Goal: Check status: Check status

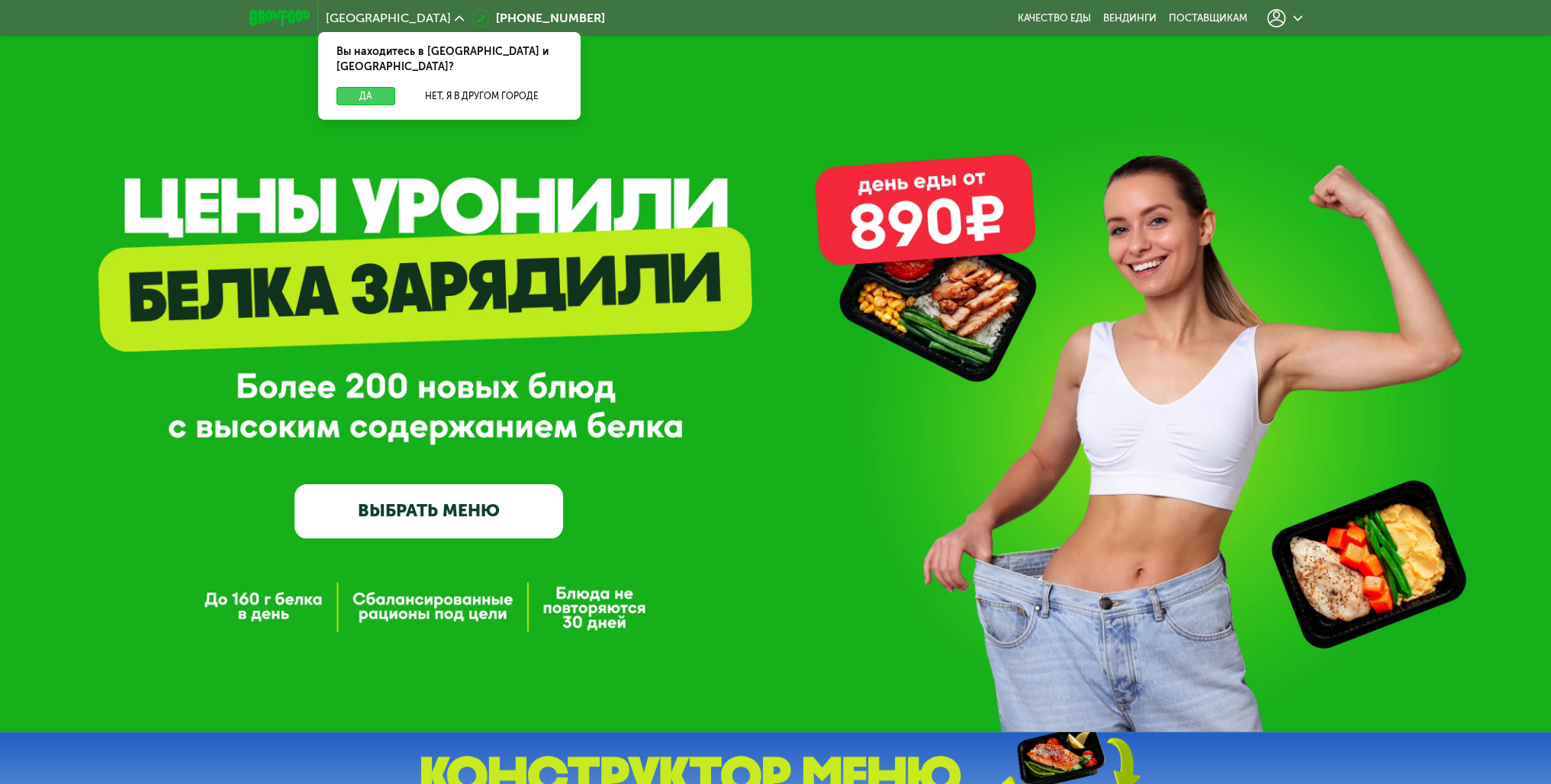
click at [369, 87] on button "Да" at bounding box center [366, 96] width 58 height 19
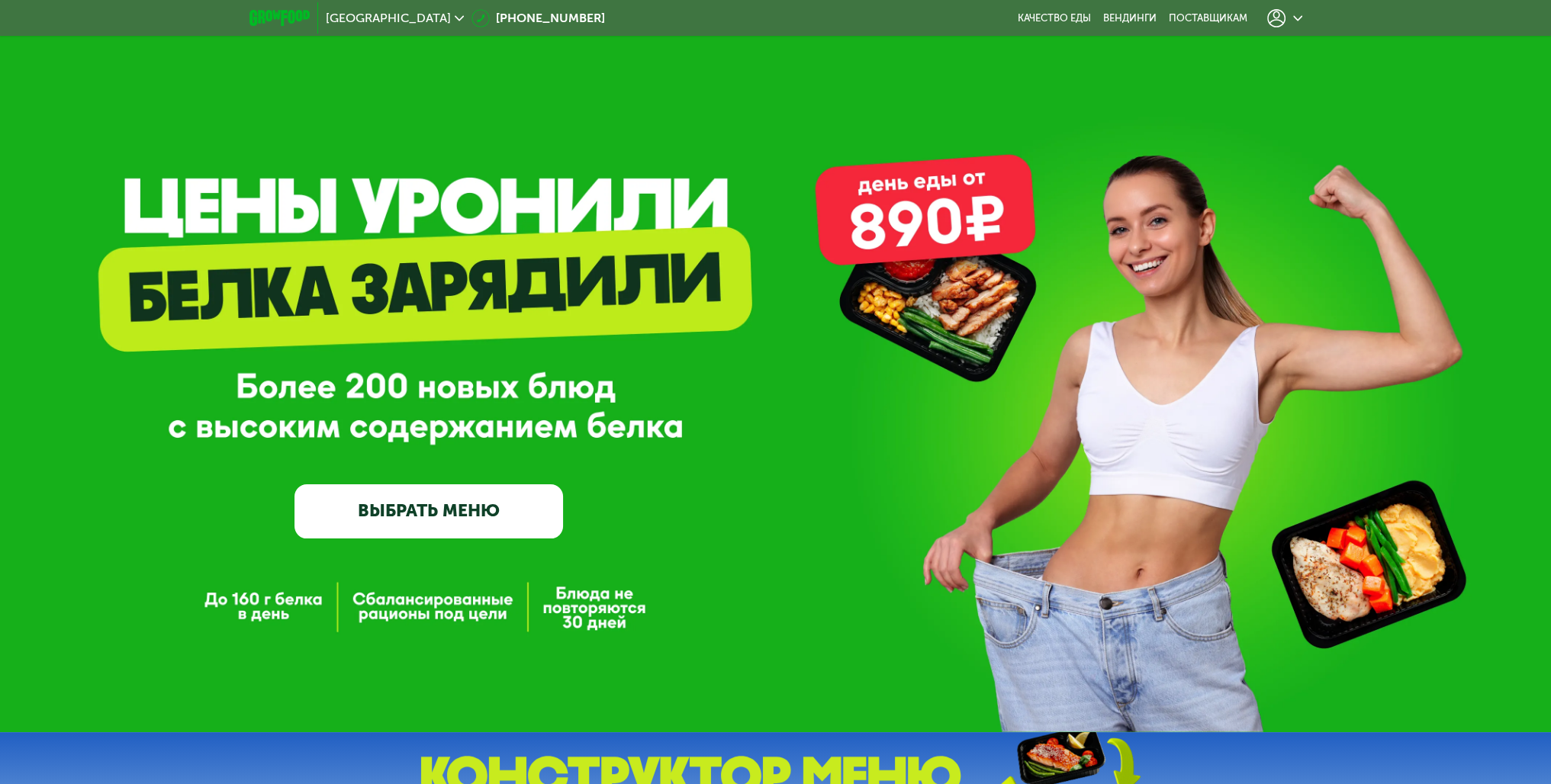
click at [1286, 27] on div at bounding box center [1284, 19] width 51 height 34
click at [1274, 9] on icon at bounding box center [1276, 18] width 19 height 19
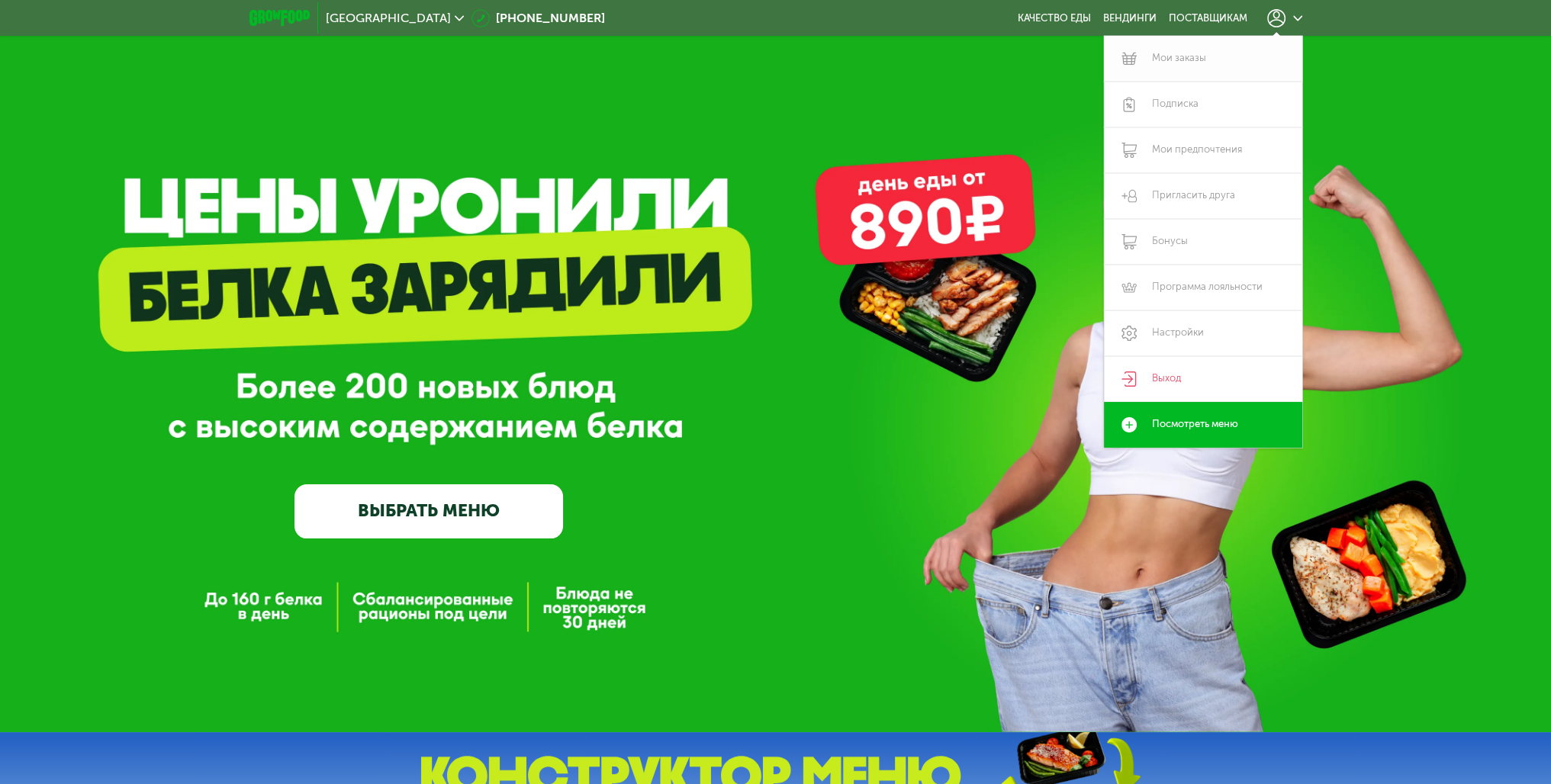
click at [1158, 61] on link "Мои заказы" at bounding box center [1204, 58] width 199 height 46
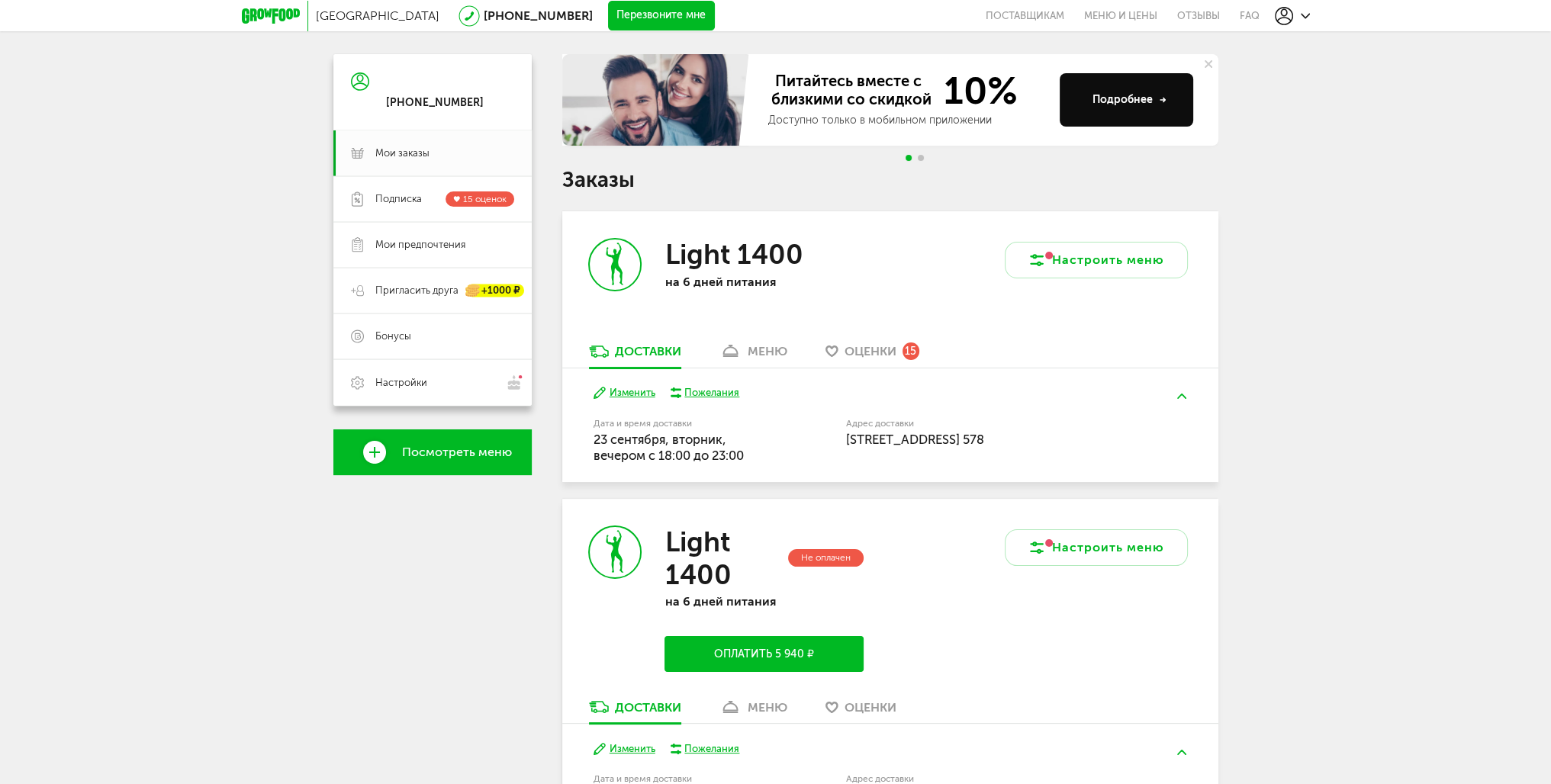
scroll to position [76, 0]
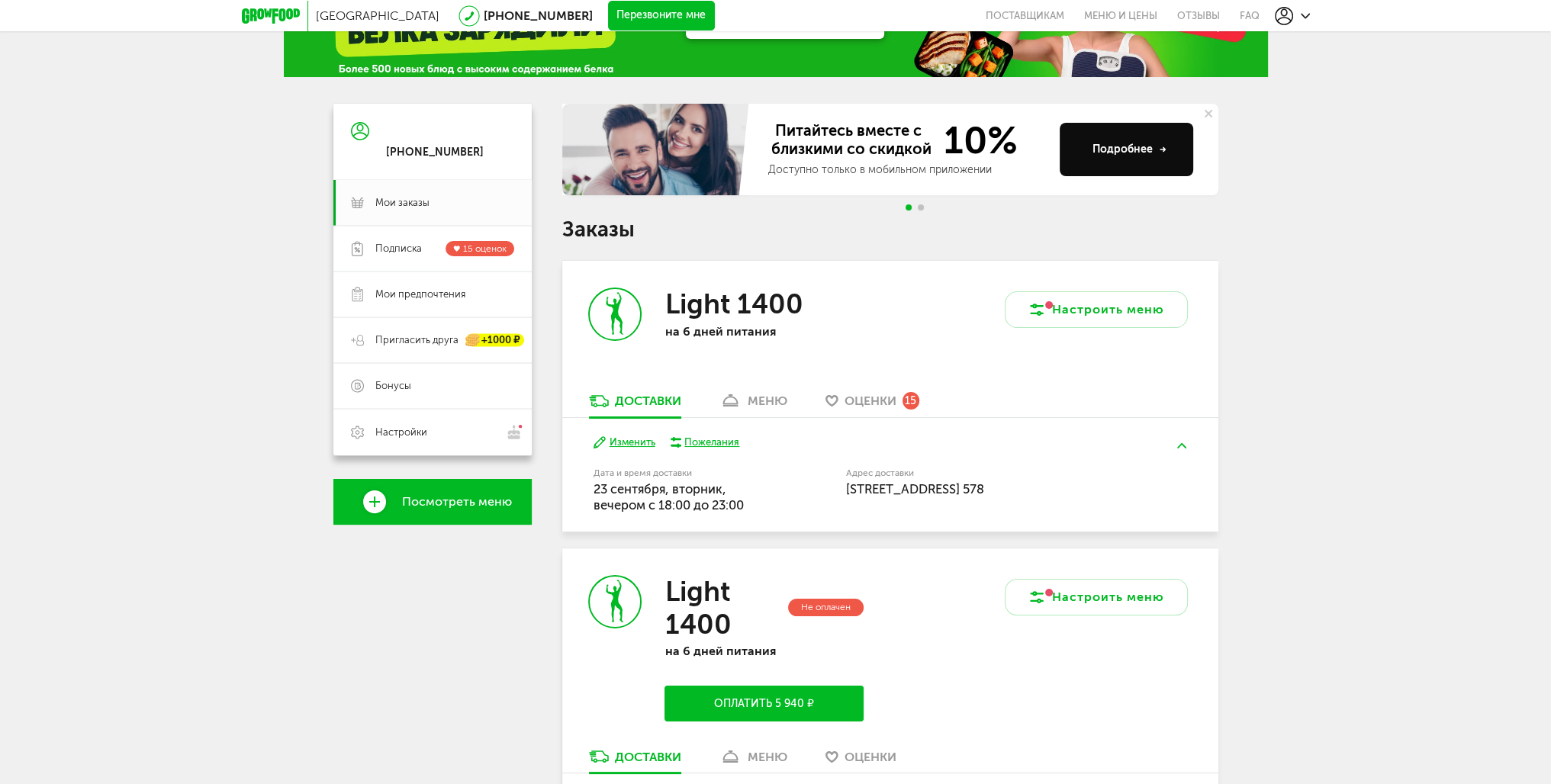
click at [783, 400] on div "меню" at bounding box center [768, 400] width 40 height 14
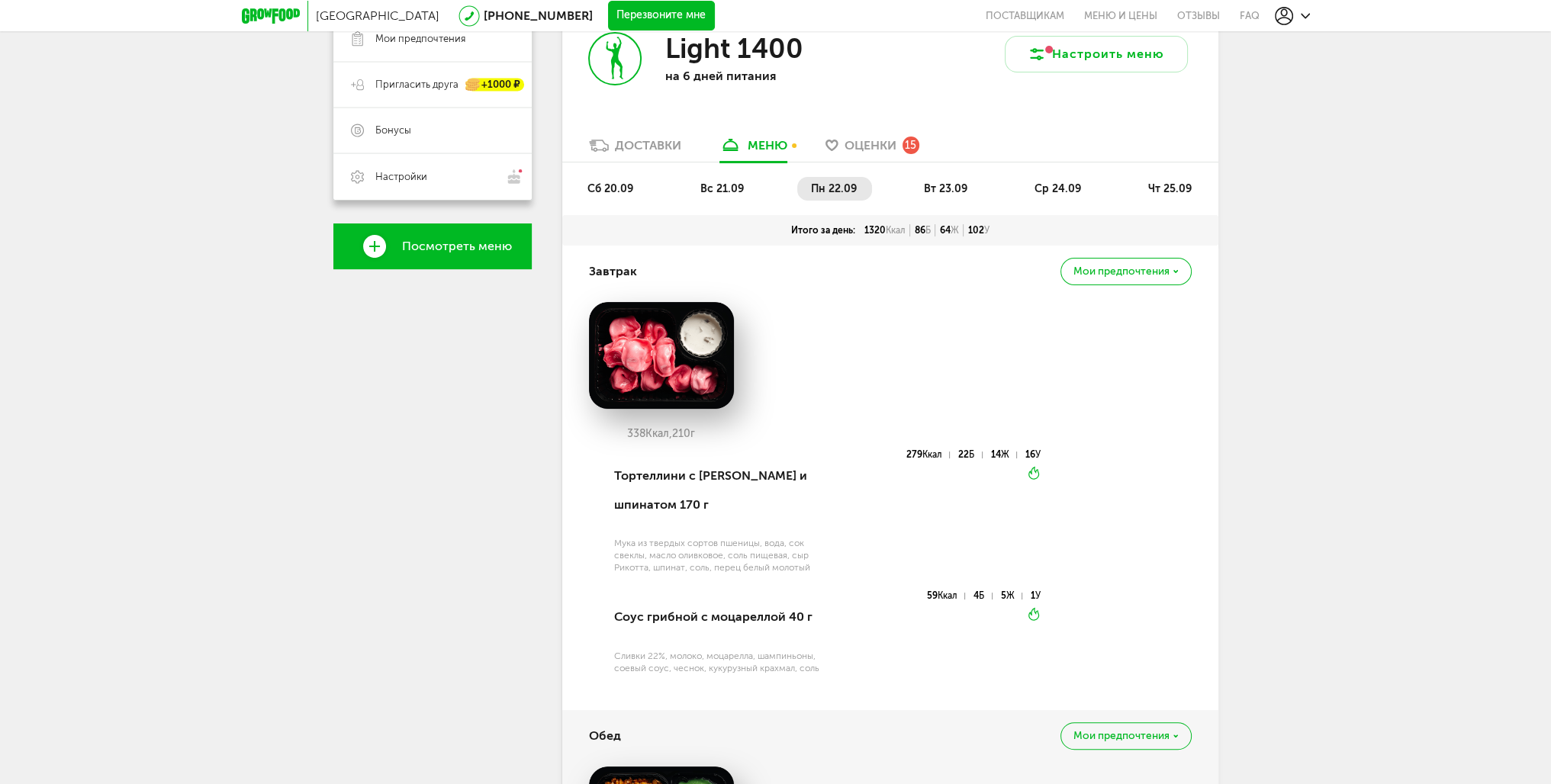
scroll to position [293, 0]
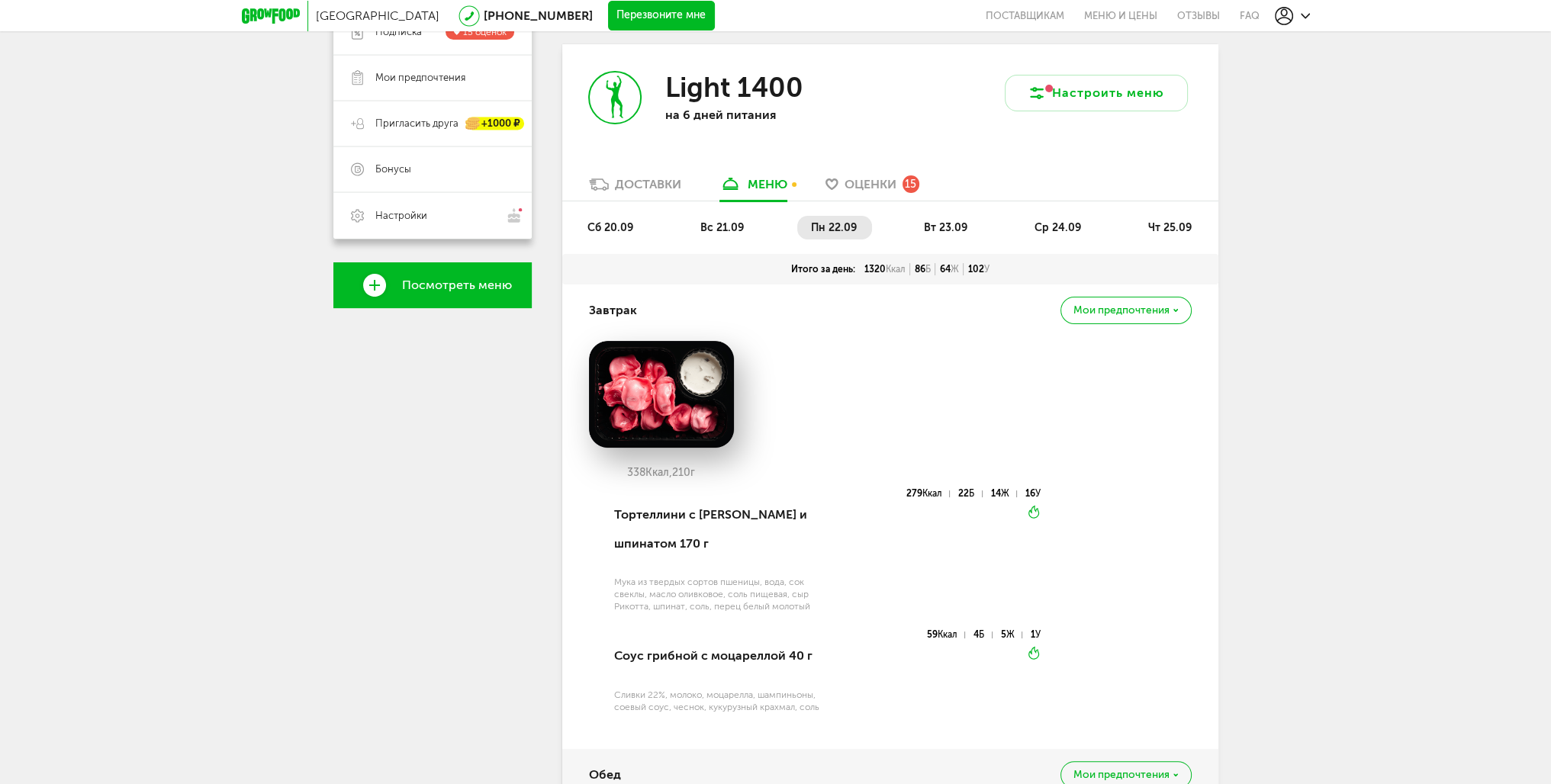
click at [928, 221] on span "вт 23.09" at bounding box center [945, 228] width 43 height 13
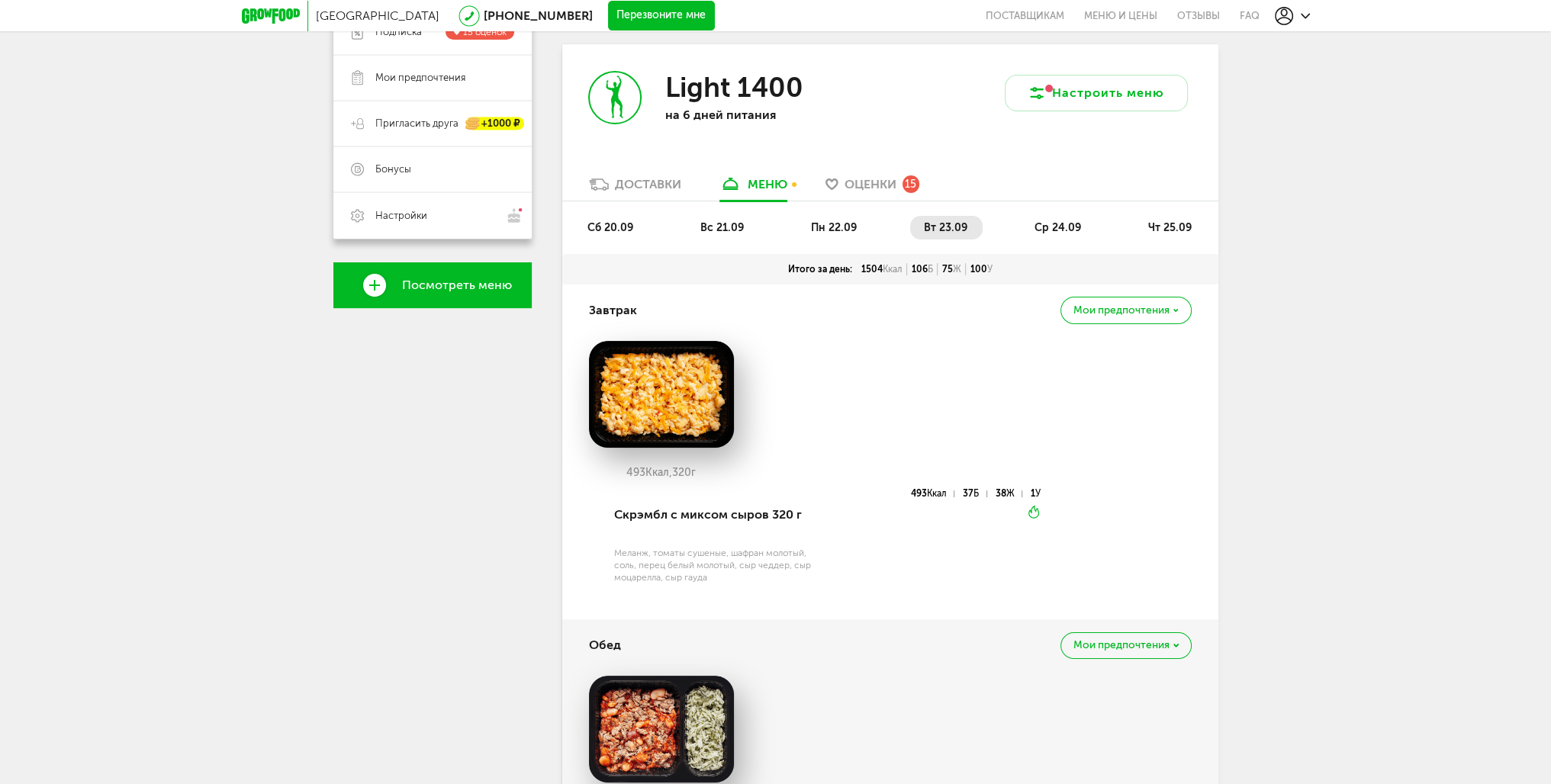
click at [1072, 228] on span "ср 24.09" at bounding box center [1057, 228] width 47 height 13
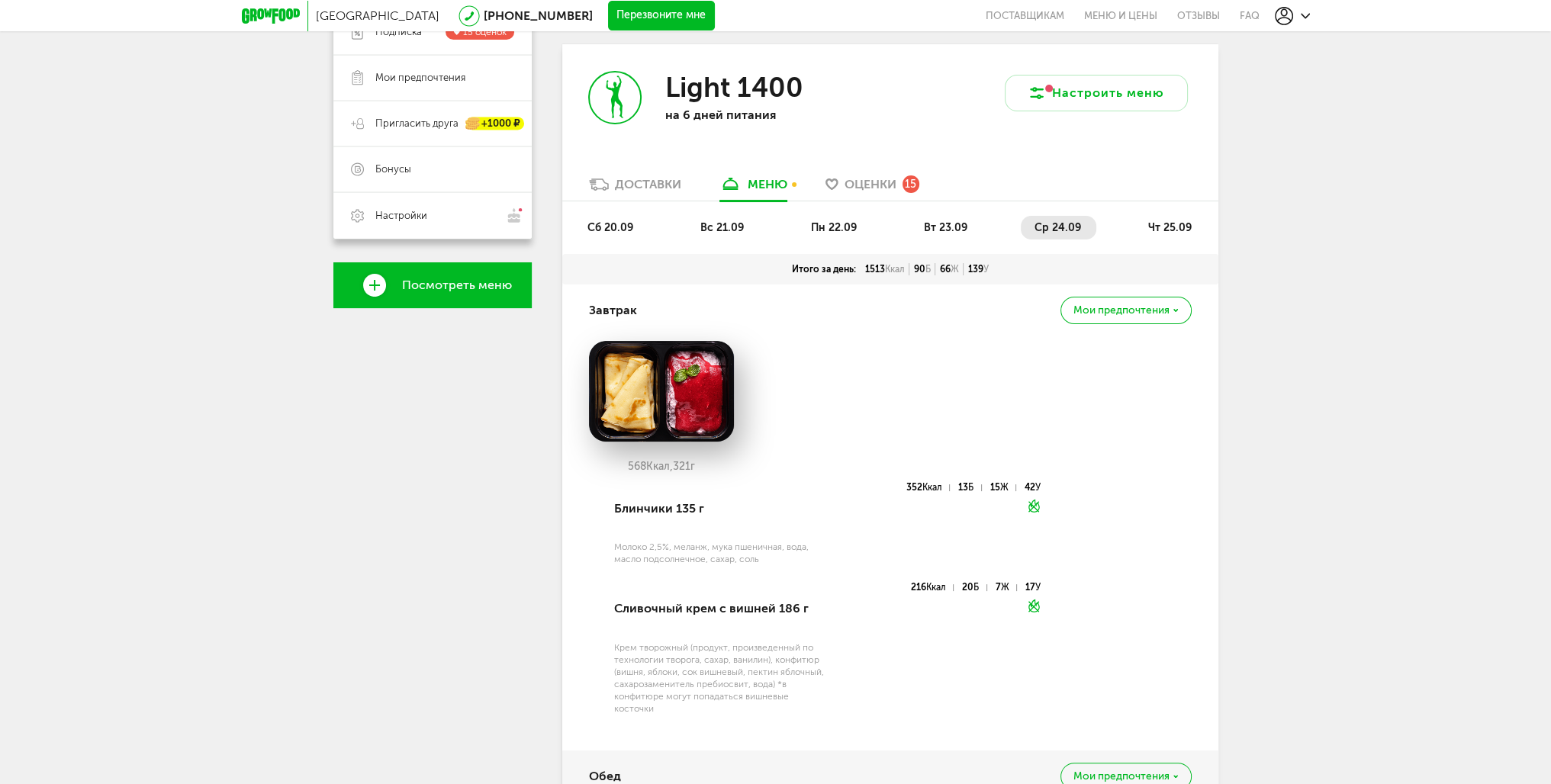
click at [939, 226] on span "вт 23.09" at bounding box center [945, 228] width 43 height 13
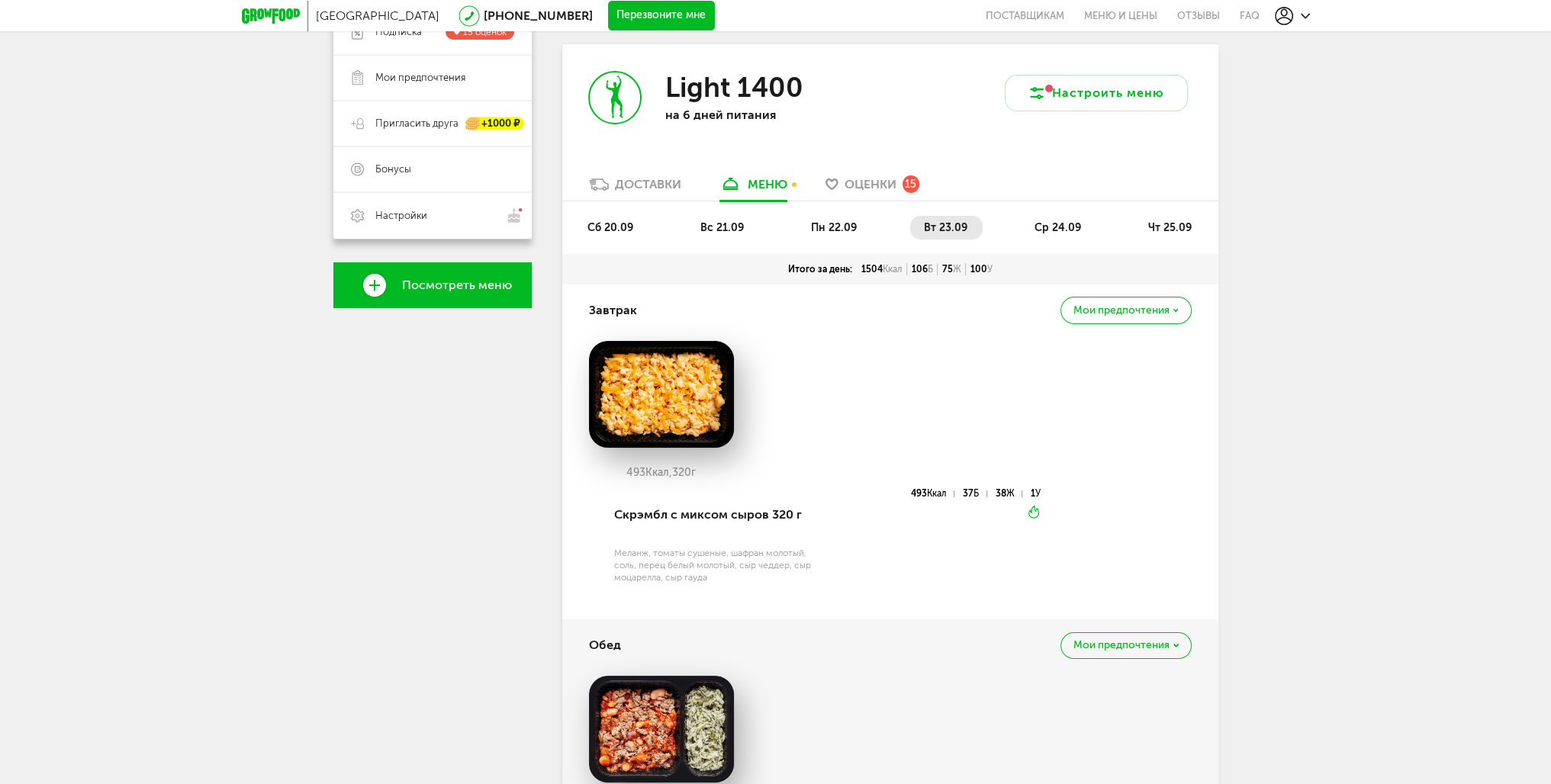
click at [1082, 231] on li "ср 24.09" at bounding box center [1058, 228] width 75 height 24
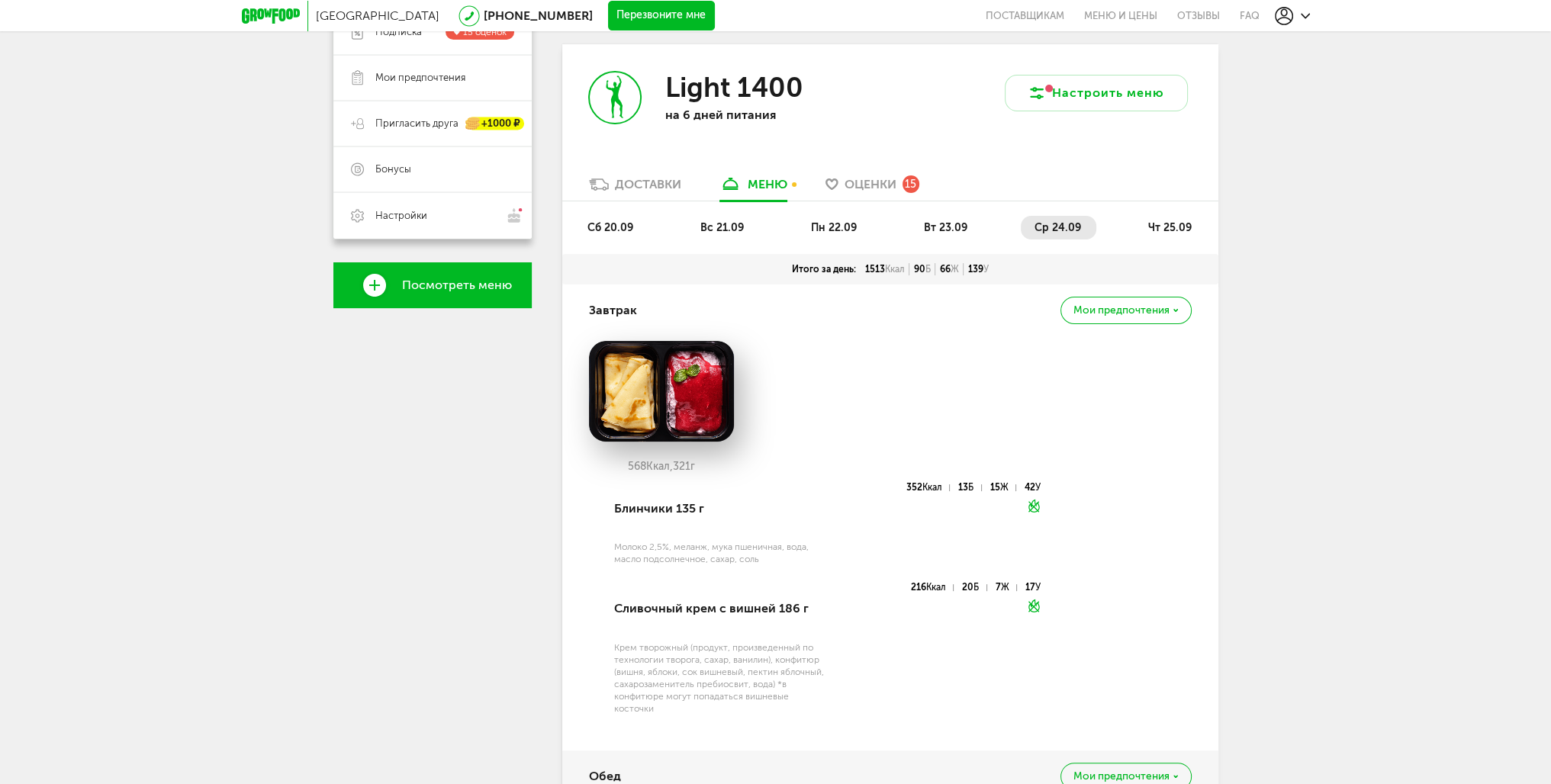
click at [1182, 225] on span "чт 25.09" at bounding box center [1169, 228] width 43 height 13
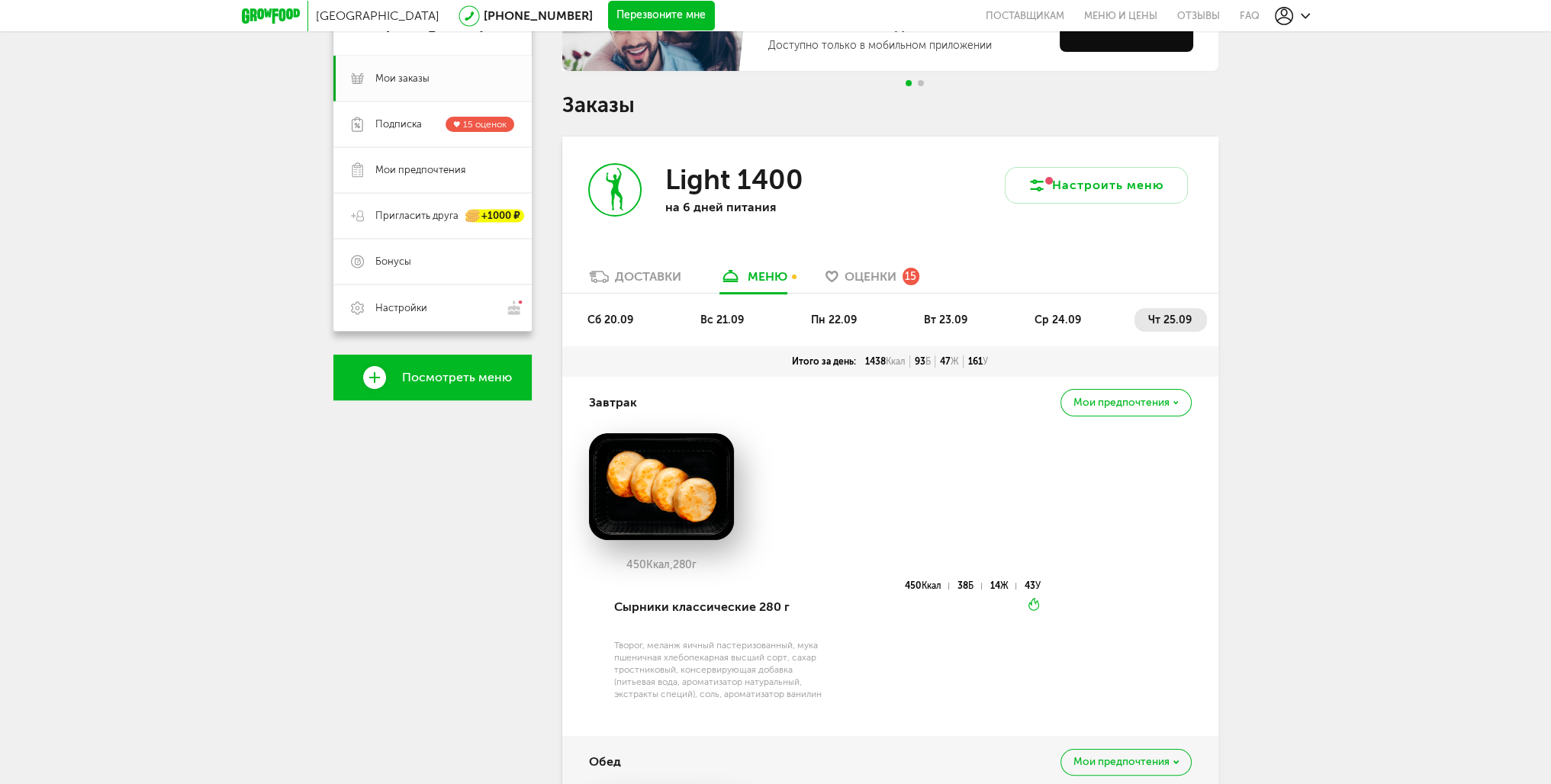
scroll to position [167, 0]
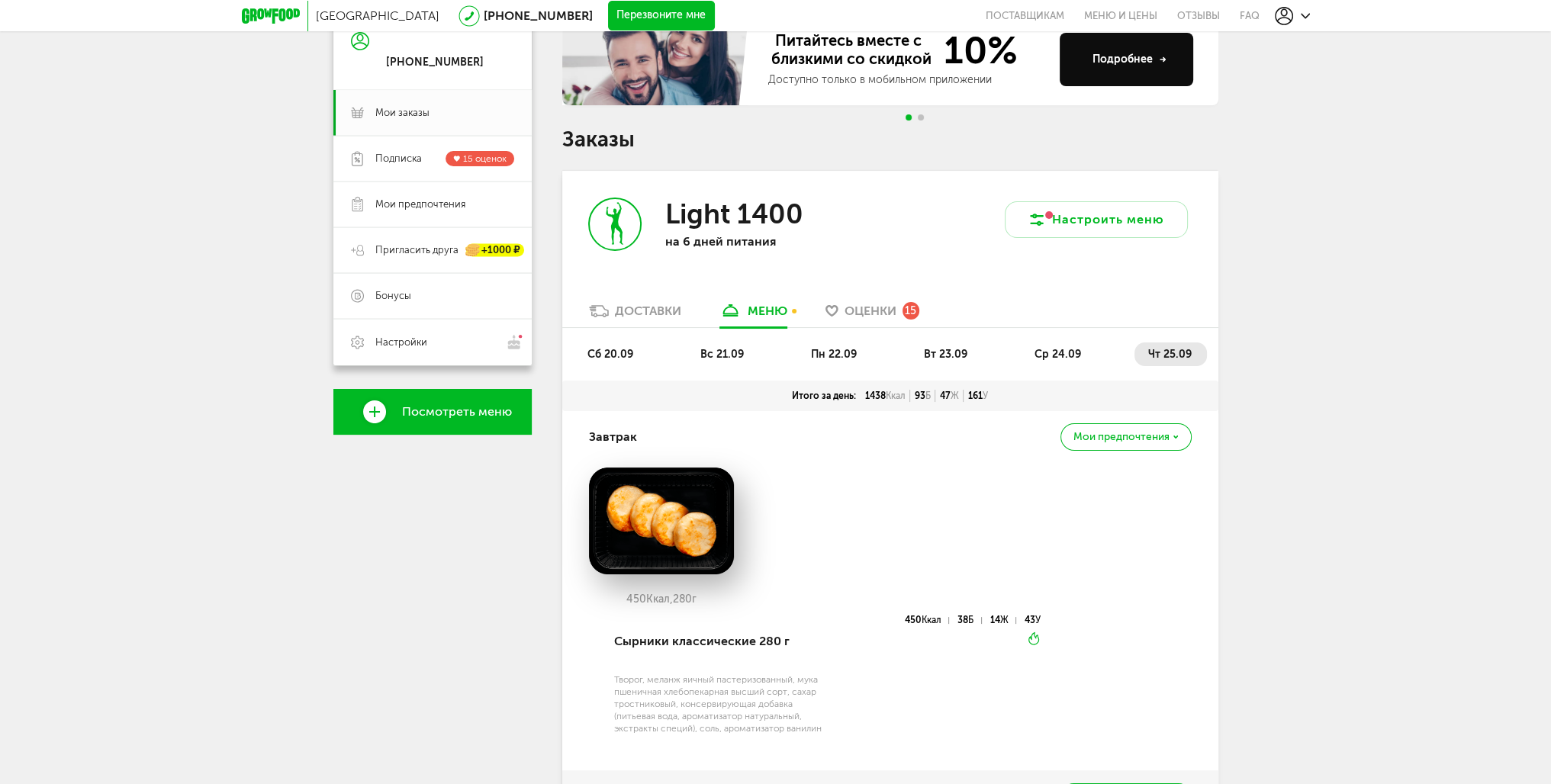
click at [1022, 358] on li "ср 24.09" at bounding box center [1058, 353] width 75 height 24
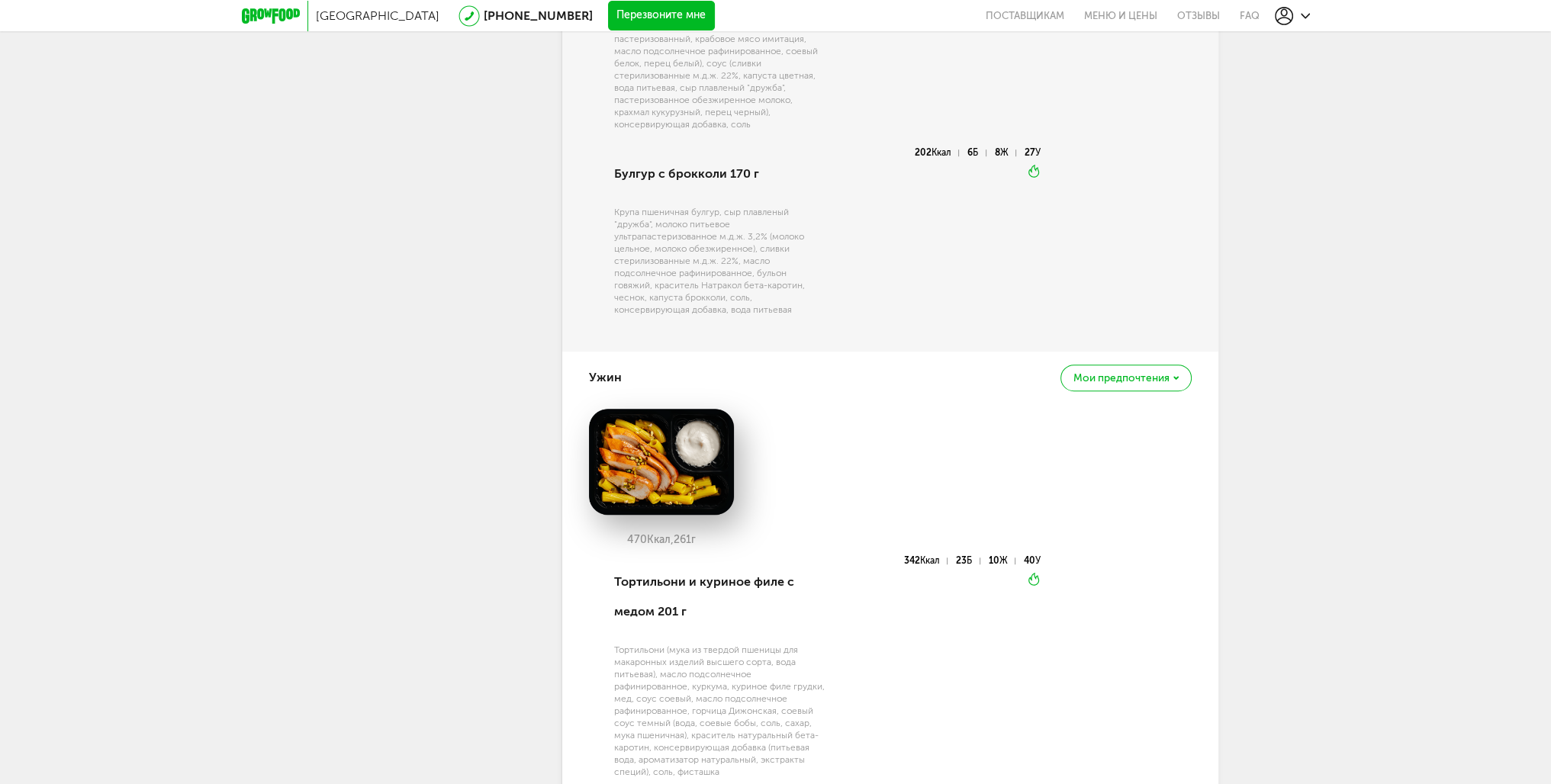
scroll to position [1310, 0]
